Goal: Navigation & Orientation: Go to known website

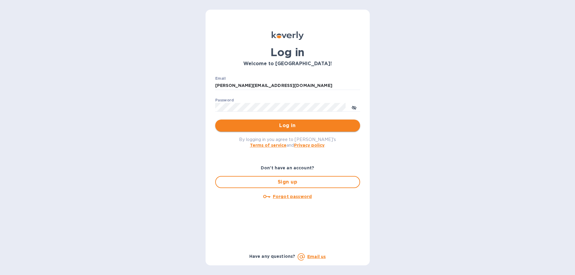
click at [269, 126] on span "Log in" at bounding box center [287, 125] width 135 height 7
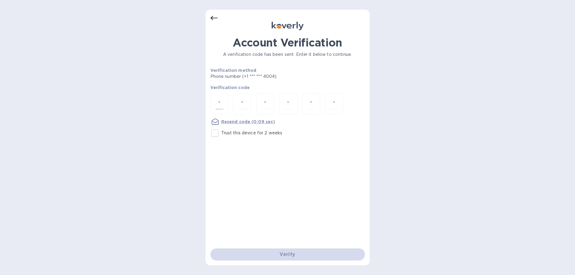
click at [226, 104] on div at bounding box center [220, 103] width 18 height 21
type input "6"
type input "0"
type input "2"
type input "9"
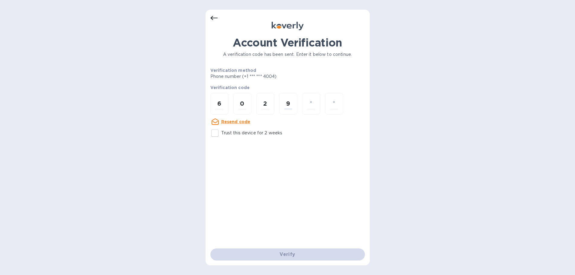
type input "2"
type input "8"
